Goal: Task Accomplishment & Management: Manage account settings

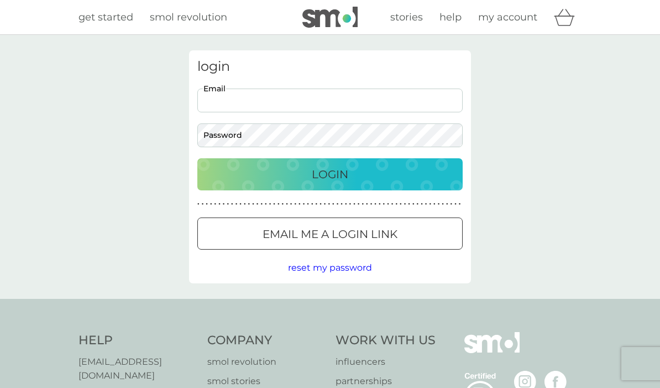
type input "lindalagden51@gmail.com"
click at [330, 174] on button "Login" at bounding box center [329, 174] width 265 height 32
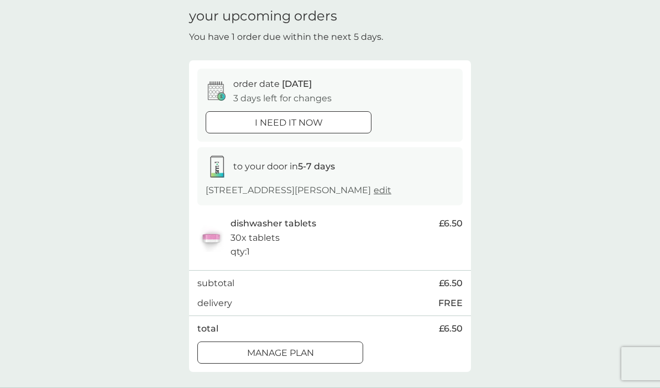
scroll to position [86, 0]
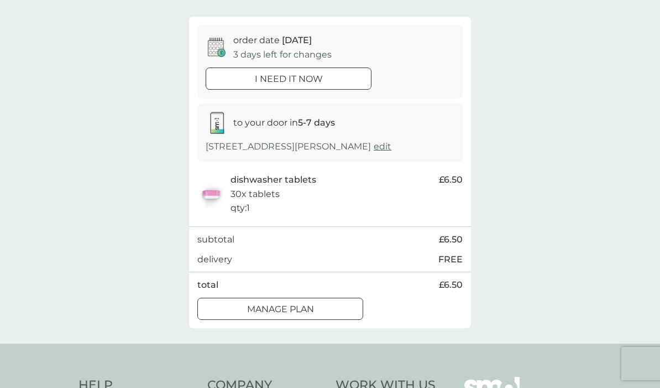
click at [302, 78] on div at bounding box center [302, 78] width 0 height 0
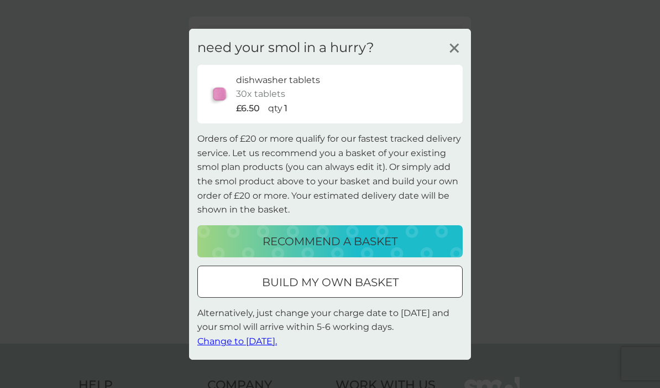
click at [299, 87] on p "dishwasher tablets" at bounding box center [278, 79] width 84 height 14
click at [452, 52] on line at bounding box center [454, 48] width 8 height 8
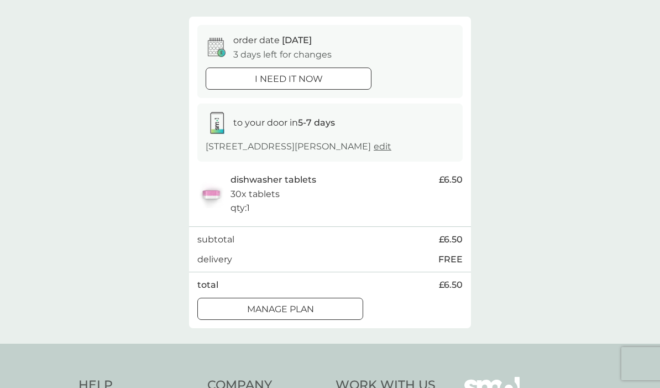
click at [254, 316] on p "Manage plan" at bounding box center [280, 309] width 67 height 14
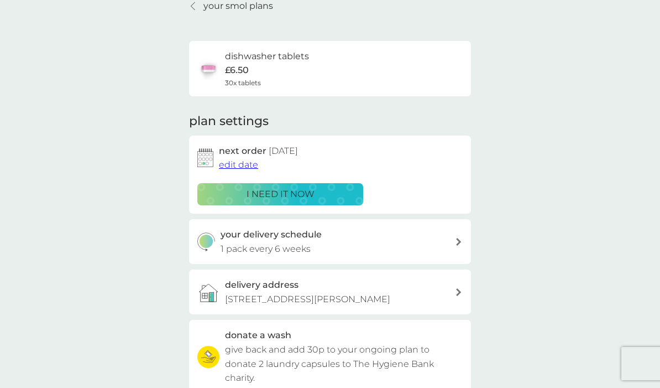
scroll to position [51, 0]
click at [235, 165] on span "edit date" at bounding box center [238, 165] width 39 height 11
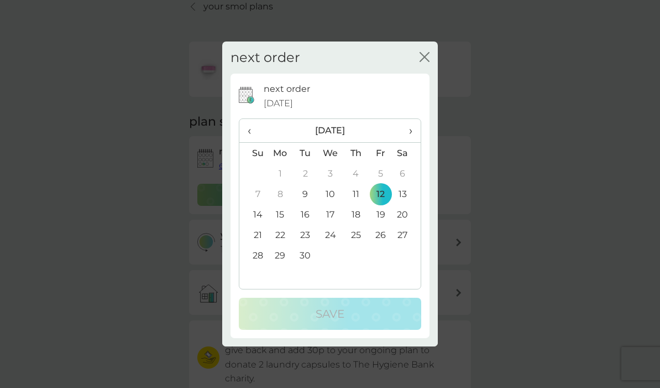
click at [423, 62] on icon "close" at bounding box center [425, 57] width 10 height 10
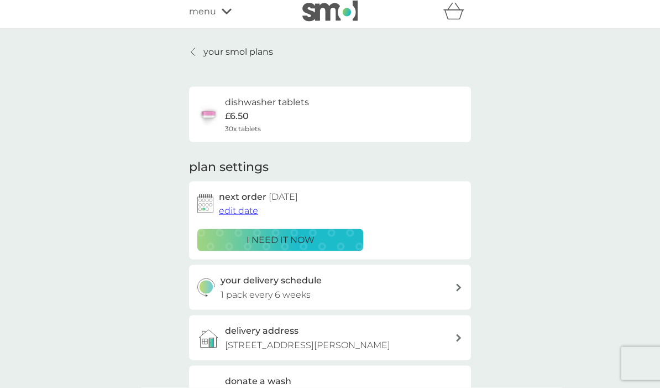
scroll to position [0, 0]
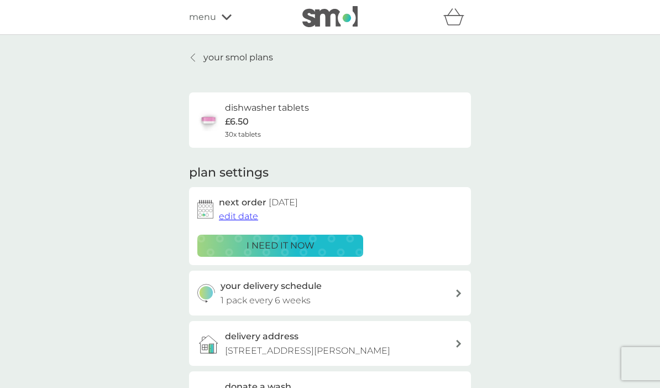
click at [316, 322] on div "delivery address 15 Morland Drive, Lamberhurst, tunbridge wells, TN3 8HZ" at bounding box center [330, 343] width 282 height 45
click at [212, 56] on p "your smol plans" at bounding box center [239, 57] width 70 height 14
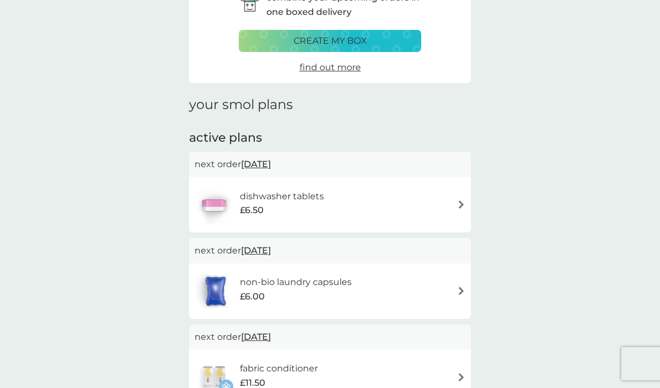
scroll to position [118, 0]
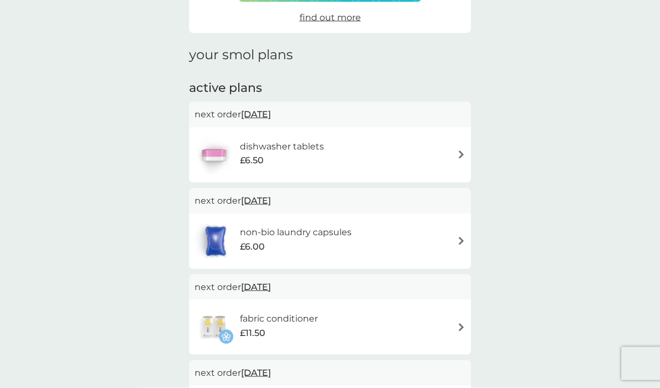
click at [461, 323] on img at bounding box center [461, 327] width 8 height 8
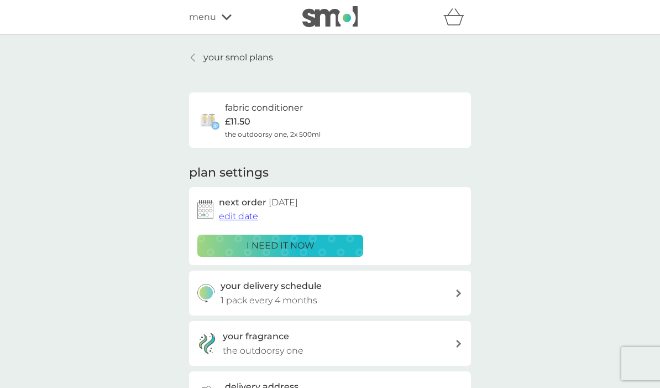
click at [276, 249] on p "i need it now" at bounding box center [281, 245] width 68 height 14
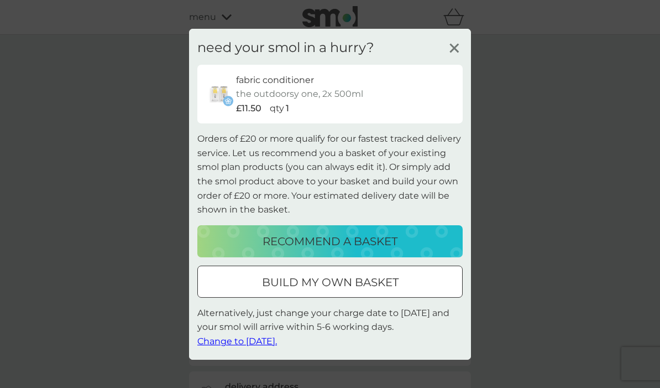
click at [257, 346] on span "Change to tomorrow." at bounding box center [237, 341] width 80 height 11
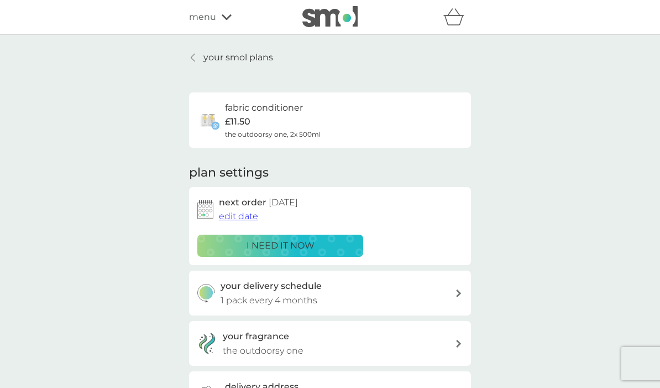
click at [440, 286] on div "your delivery schedule 1 pack every 4 months" at bounding box center [338, 293] width 235 height 28
select select "4"
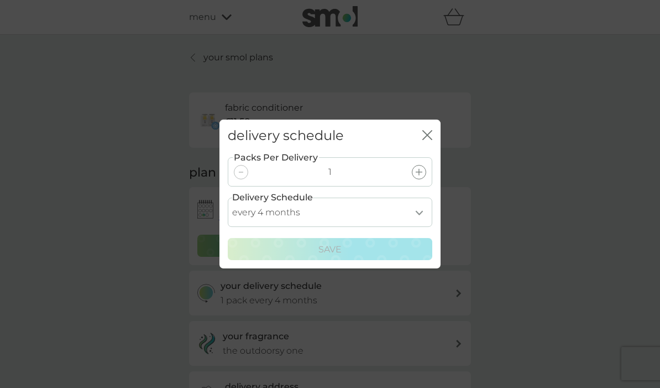
scroll to position [35, 0]
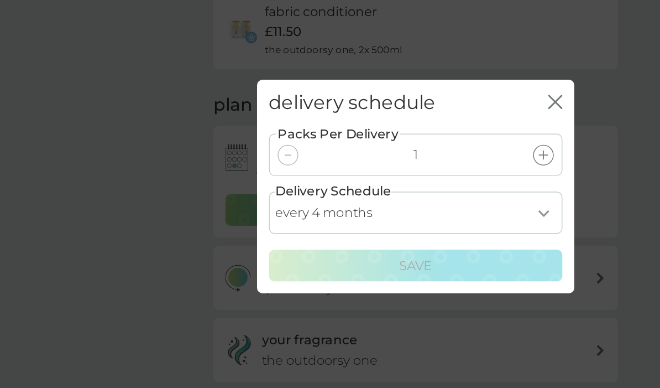
click at [416, 169] on icon at bounding box center [419, 172] width 7 height 7
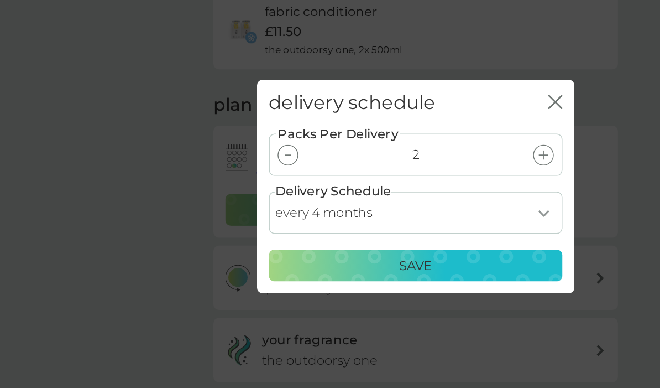
click at [416, 169] on icon at bounding box center [419, 172] width 7 height 7
click at [337, 242] on div "Save" at bounding box center [330, 249] width 190 height 14
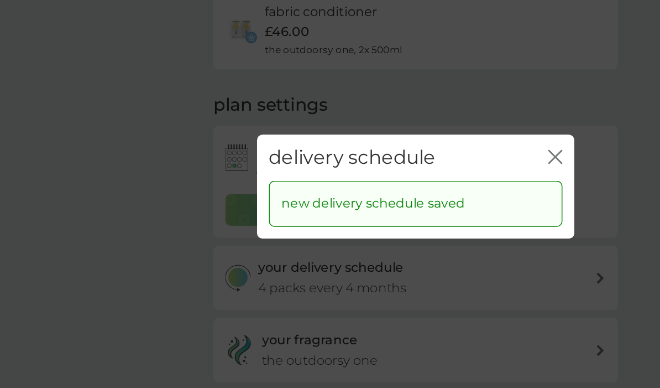
click at [423, 168] on icon "close" at bounding box center [428, 173] width 10 height 10
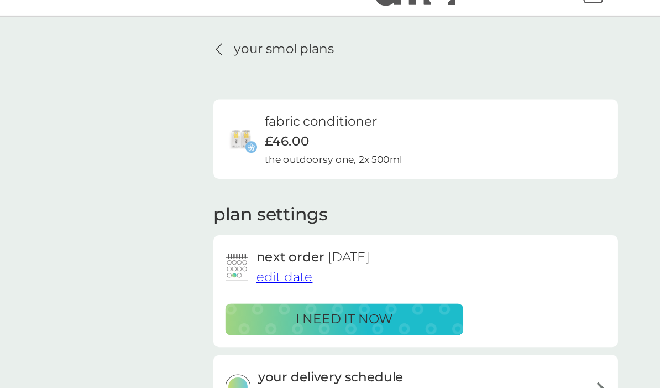
scroll to position [0, 0]
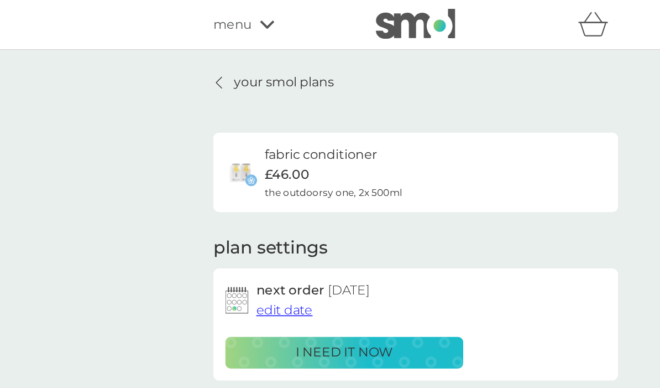
click at [204, 58] on p "your smol plans" at bounding box center [239, 57] width 70 height 14
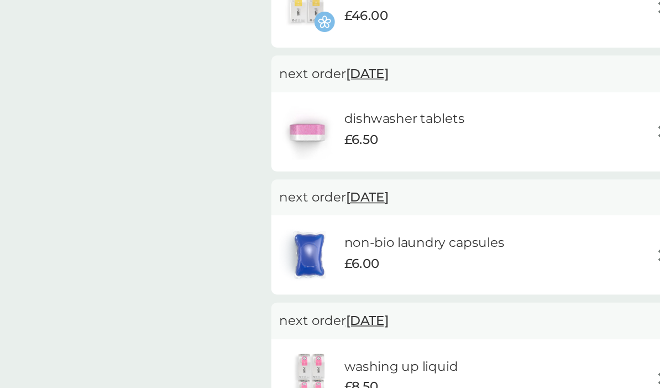
scroll to position [189, 0]
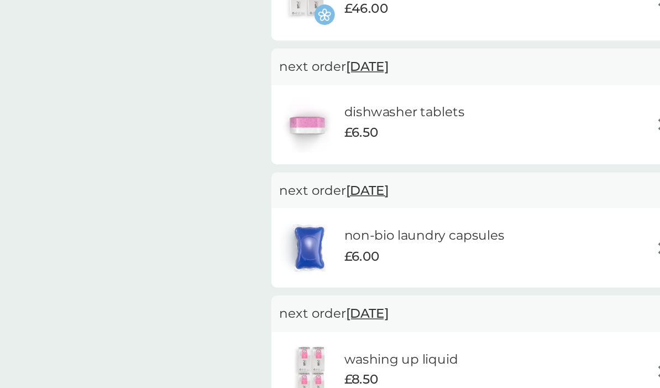
click at [284, 327] on h6 "washing up liquid" at bounding box center [279, 334] width 79 height 14
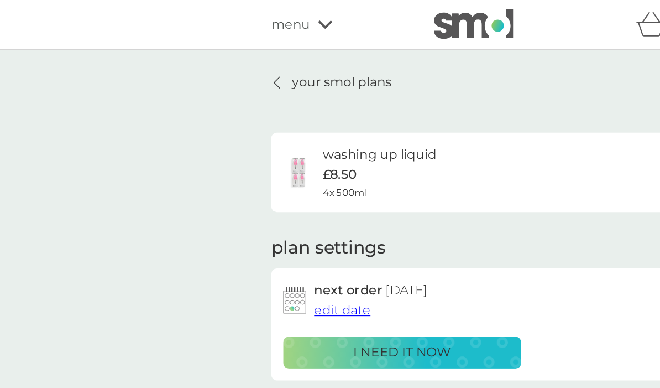
click at [302, 246] on p "i need it now" at bounding box center [281, 245] width 68 height 14
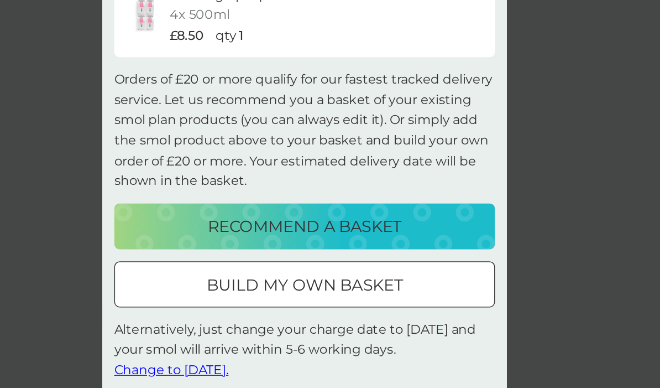
scroll to position [144, 0]
click at [197, 336] on span "Change to tomorrow." at bounding box center [237, 341] width 80 height 11
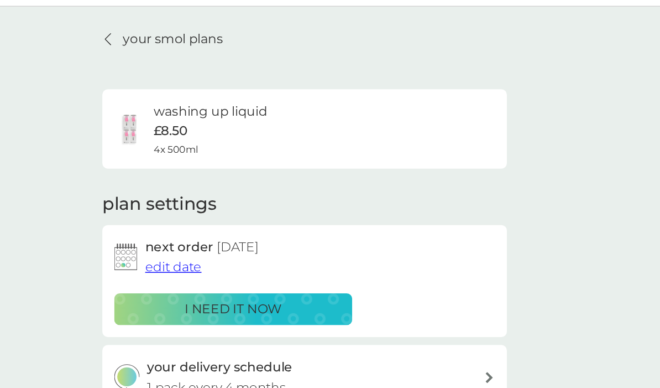
scroll to position [21, 0]
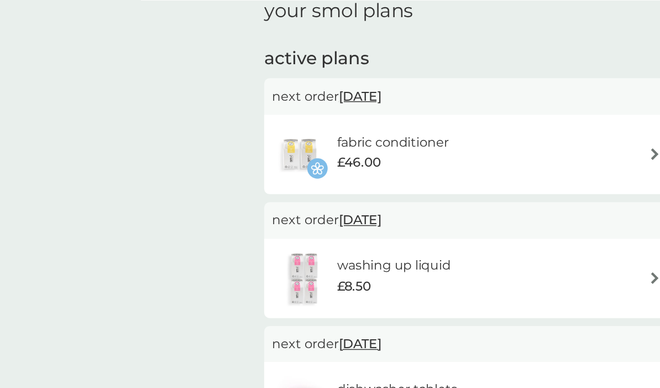
scroll to position [165, 0]
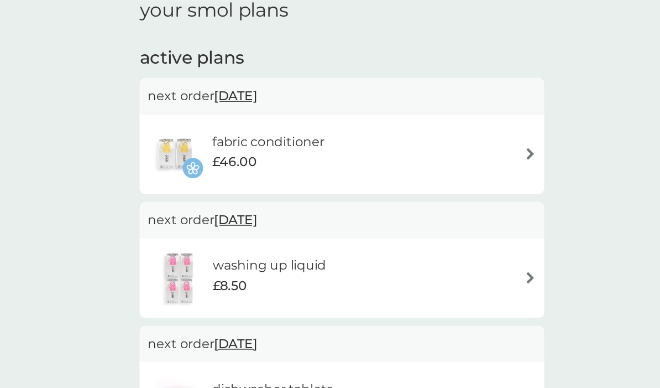
click at [457, 106] on img at bounding box center [461, 107] width 8 height 8
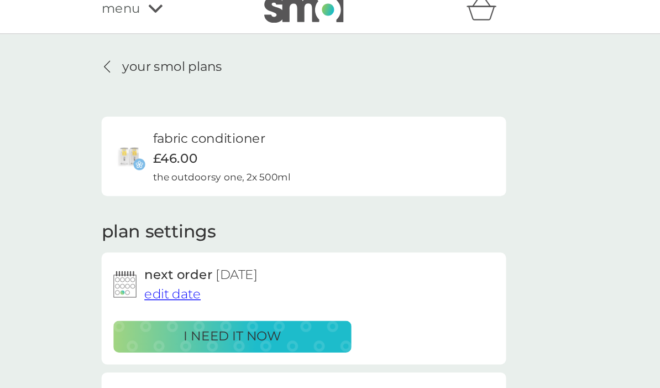
scroll to position [10, 0]
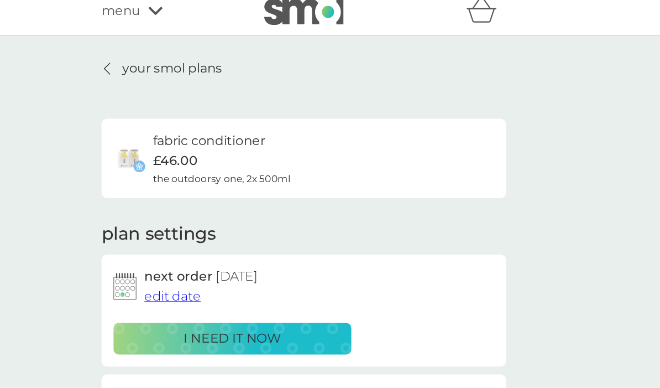
click at [225, 101] on h6 "fabric conditioner" at bounding box center [264, 98] width 78 height 14
click at [197, 112] on img at bounding box center [208, 110] width 22 height 22
click at [225, 96] on h6 "fabric conditioner" at bounding box center [264, 98] width 78 height 14
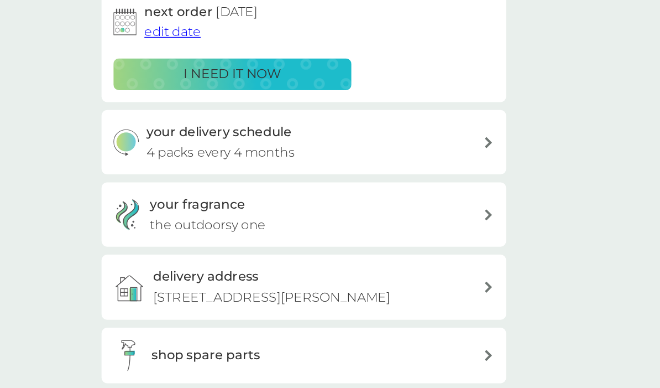
scroll to position [117, 0]
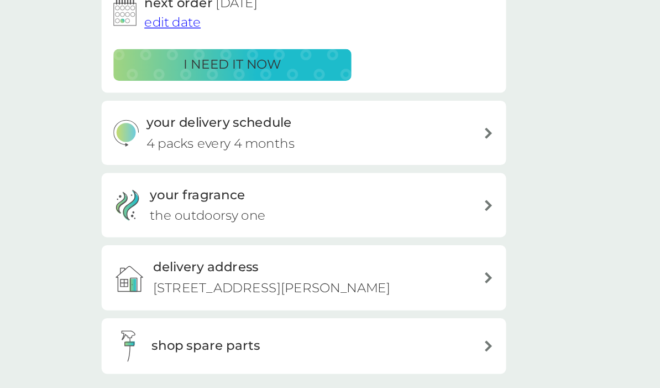
click at [456, 173] on icon at bounding box center [458, 177] width 5 height 8
select select "4"
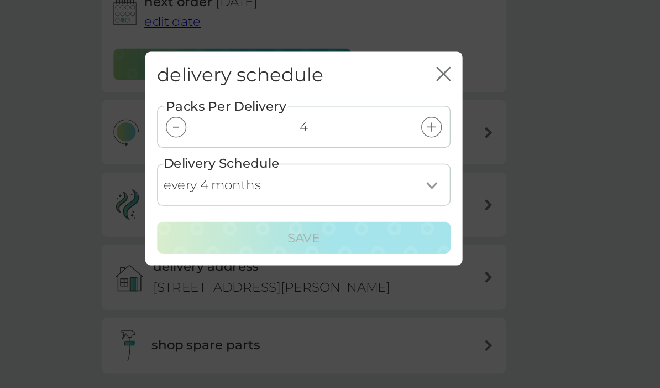
click at [234, 165] on div at bounding box center [241, 172] width 14 height 14
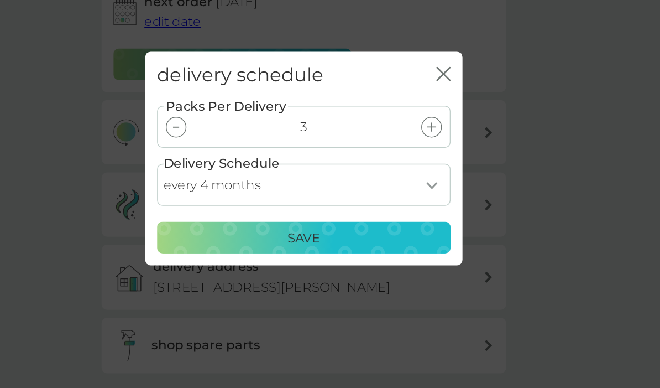
click at [234, 165] on div at bounding box center [241, 172] width 14 height 14
click at [239, 171] on icon at bounding box center [241, 171] width 4 height 1
click at [319, 242] on p "Save" at bounding box center [330, 249] width 23 height 14
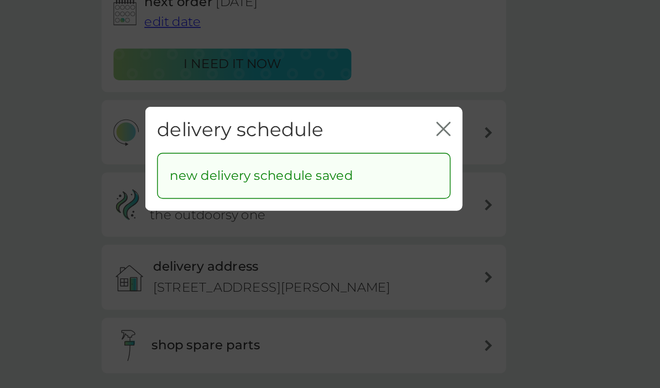
click at [423, 169] on icon "close" at bounding box center [425, 173] width 4 height 9
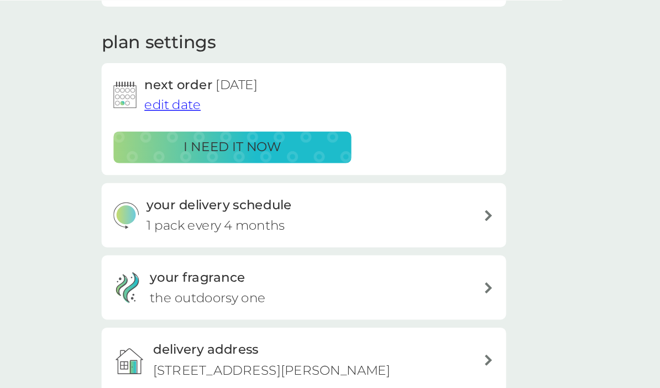
scroll to position [0, 0]
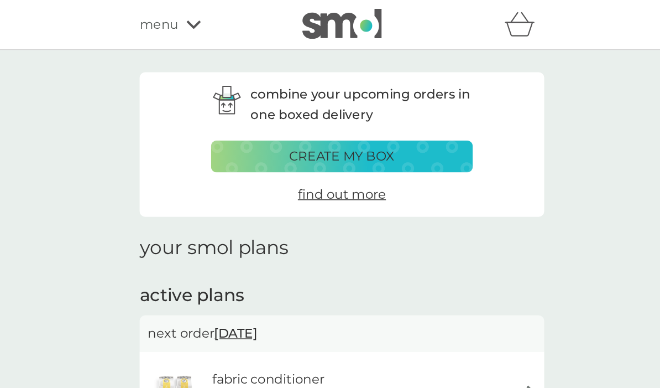
click at [294, 111] on p "create my box" at bounding box center [331, 109] width 74 height 14
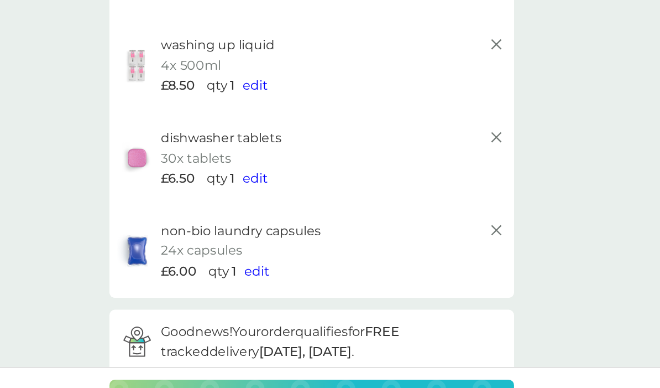
scroll to position [78, 0]
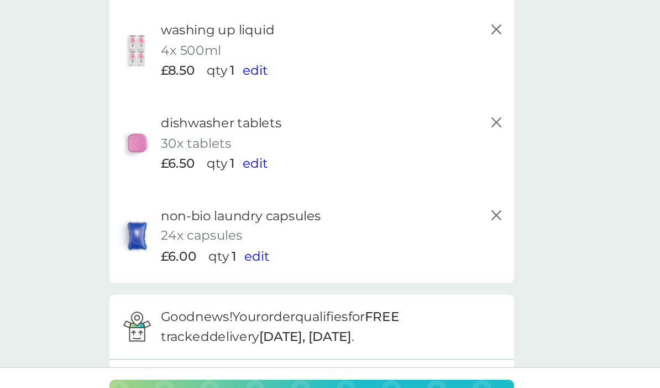
click at [299, 355] on p "checkout" at bounding box center [330, 364] width 63 height 18
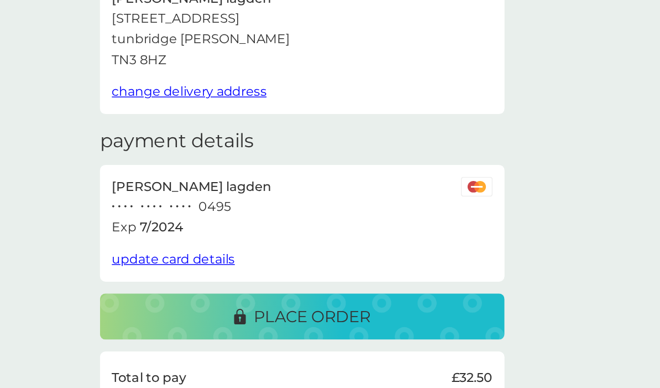
scroll to position [8, 0]
click at [197, 258] on span "update card details" at bounding box center [240, 263] width 86 height 11
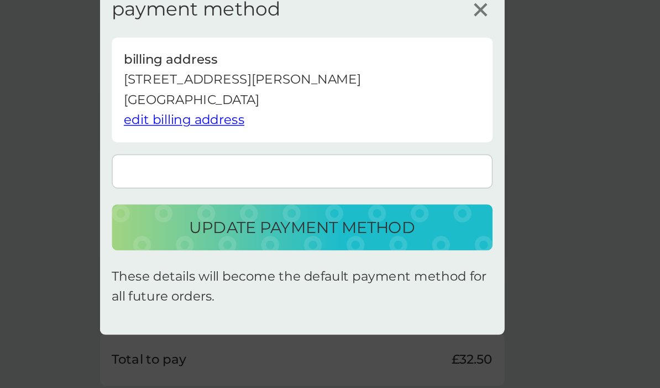
scroll to position [20, 0]
click at [252, 233] on p "update payment method" at bounding box center [331, 242] width 158 height 18
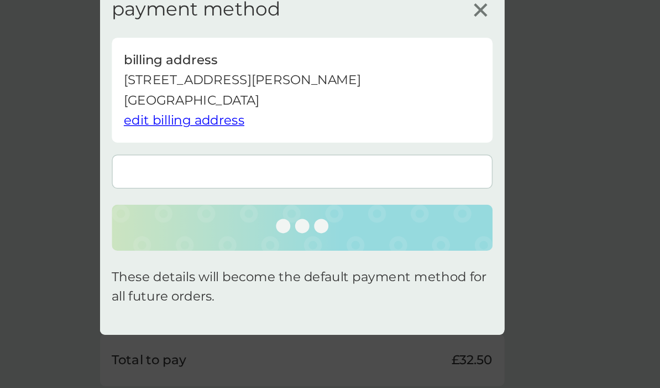
scroll to position [20, 0]
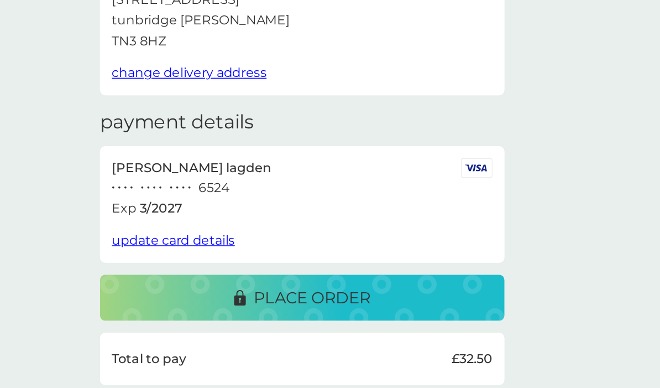
click at [296, 282] on p "place order" at bounding box center [336, 291] width 81 height 18
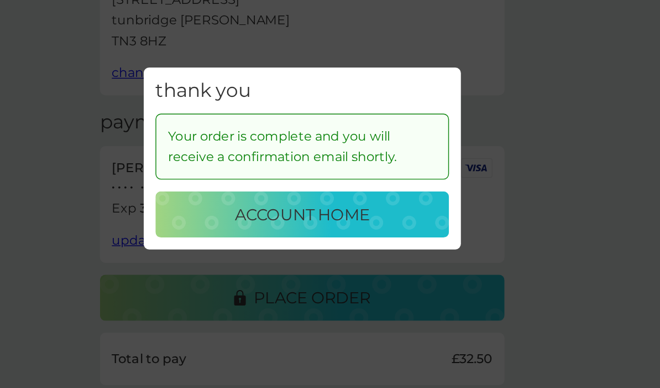
click at [283, 224] on p "account home" at bounding box center [330, 233] width 94 height 18
